Goal: Go to known website: Access a specific website the user already knows

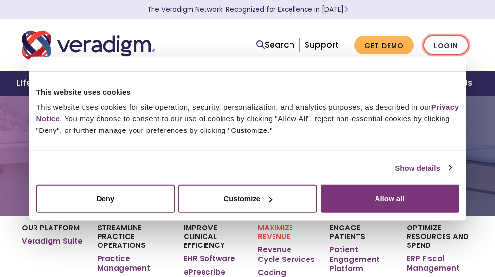
click at [448, 47] on link "Login" at bounding box center [446, 45] width 46 height 20
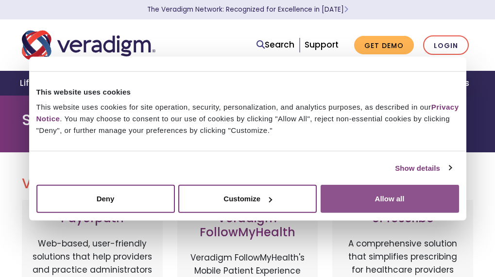
click at [397, 191] on button "Allow all" at bounding box center [389, 199] width 138 height 28
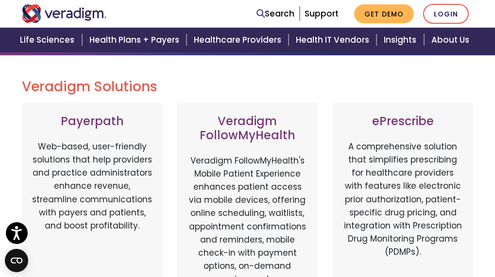
scroll to position [194, 0]
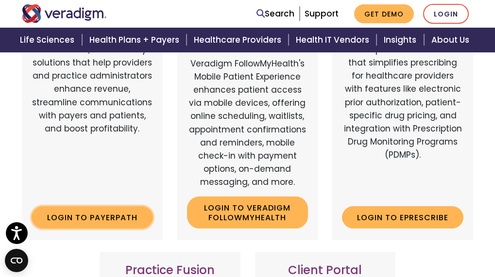
click at [90, 211] on link "Login to Payerpath" at bounding box center [92, 217] width 121 height 22
